Goal: Navigation & Orientation: Find specific page/section

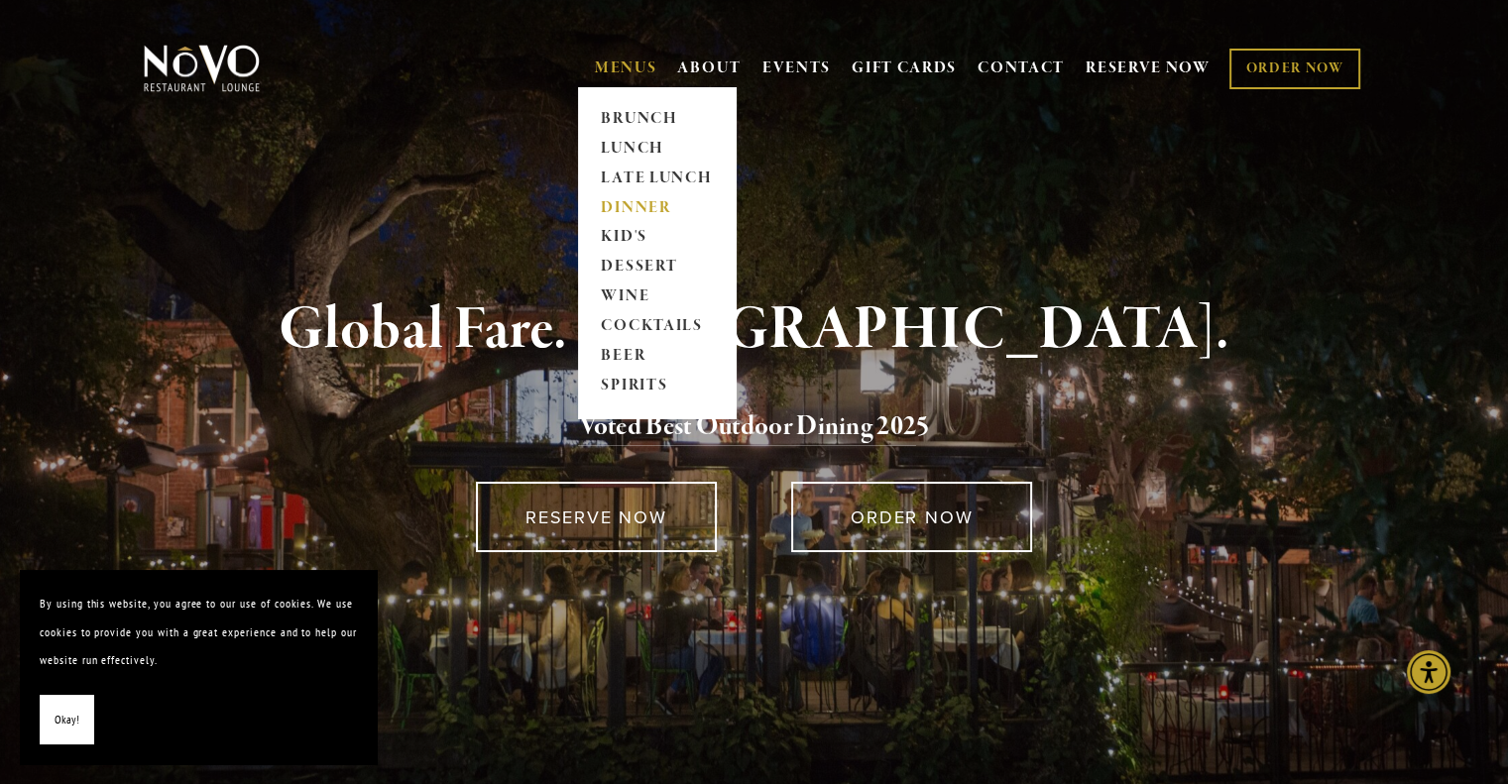
click at [625, 209] on link "DINNER" at bounding box center [657, 208] width 124 height 30
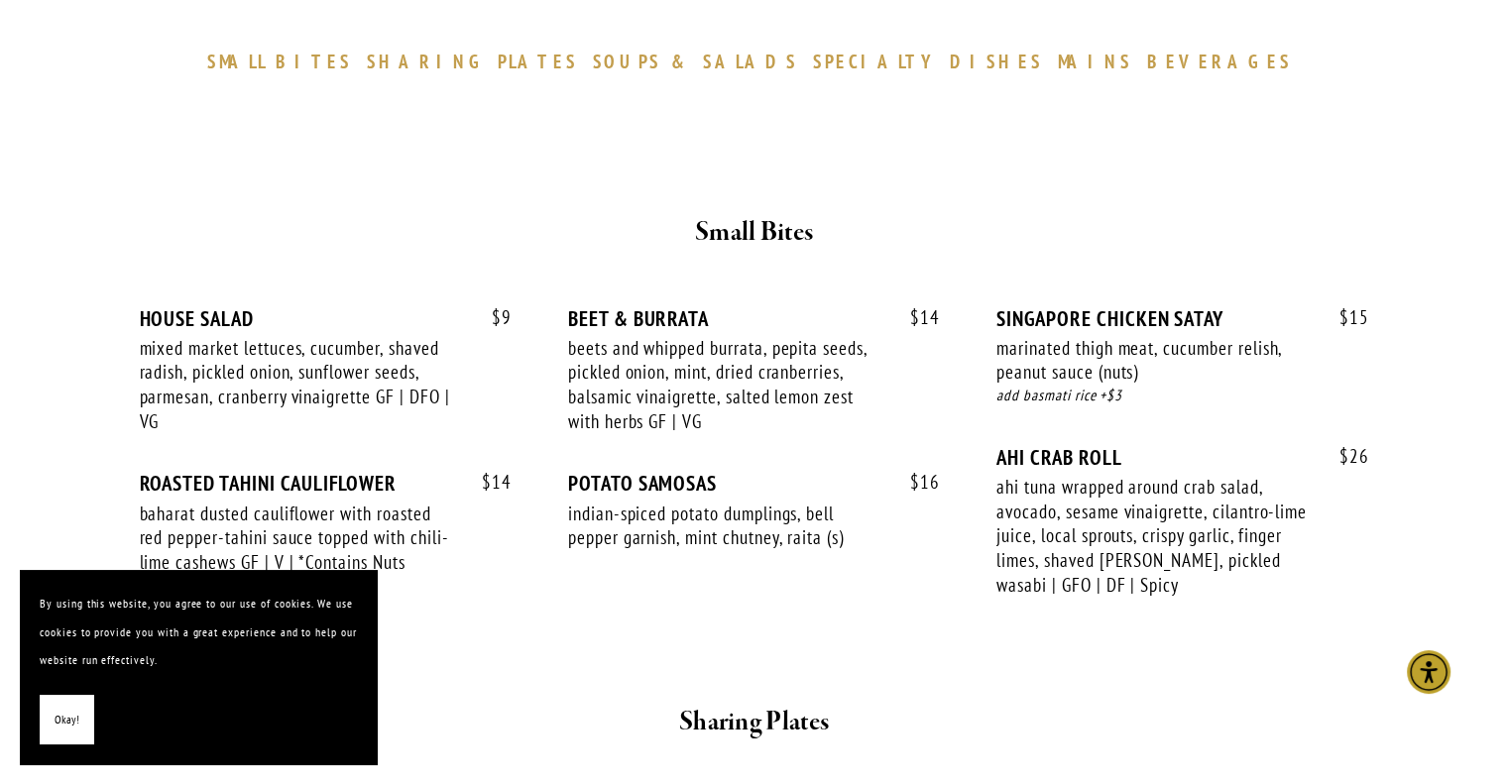
scroll to position [630, 0]
click at [58, 723] on span "Okay!" at bounding box center [67, 720] width 25 height 29
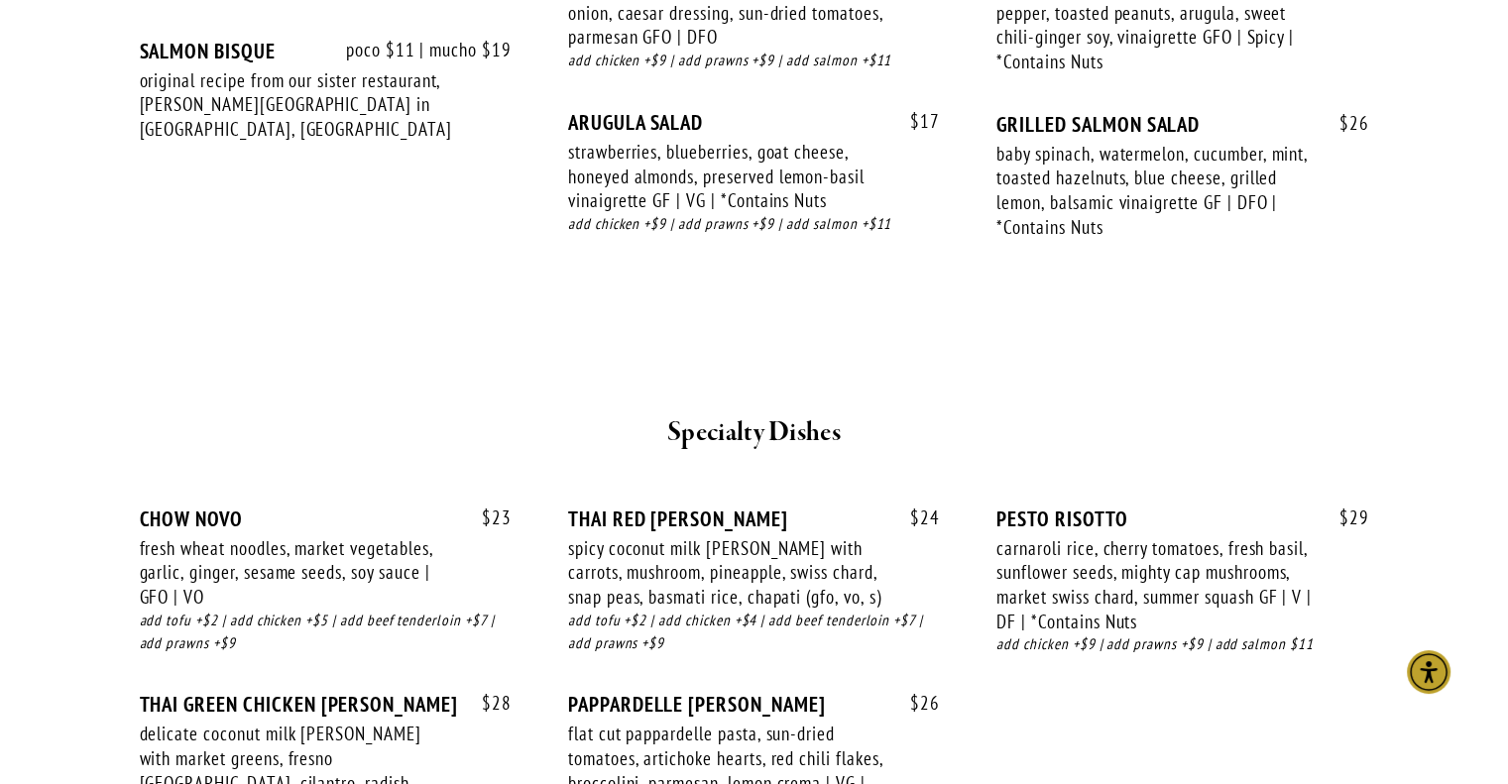
scroll to position [2377, 0]
